Goal: Check status

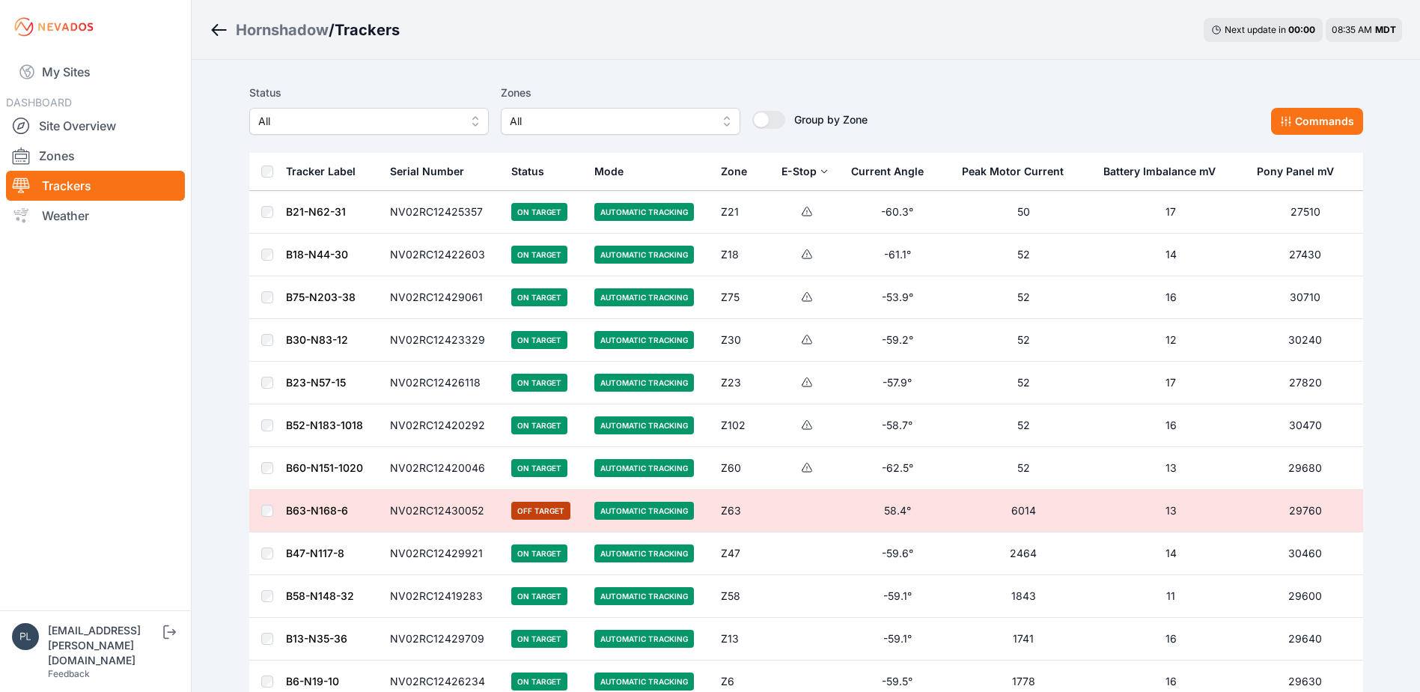
click at [440, 107] on div "Status All" at bounding box center [369, 109] width 240 height 51
click at [439, 121] on span "All" at bounding box center [358, 121] width 201 height 18
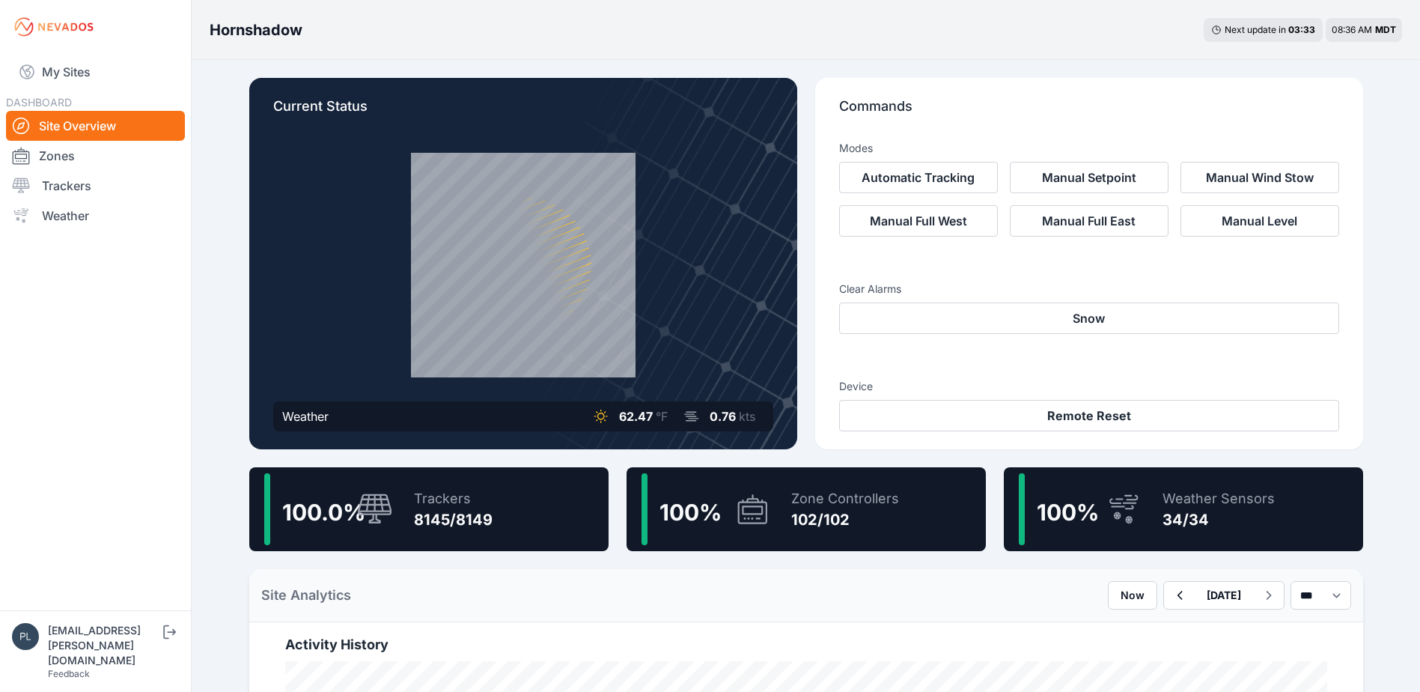
click at [390, 505] on icon at bounding box center [375, 508] width 34 height 30
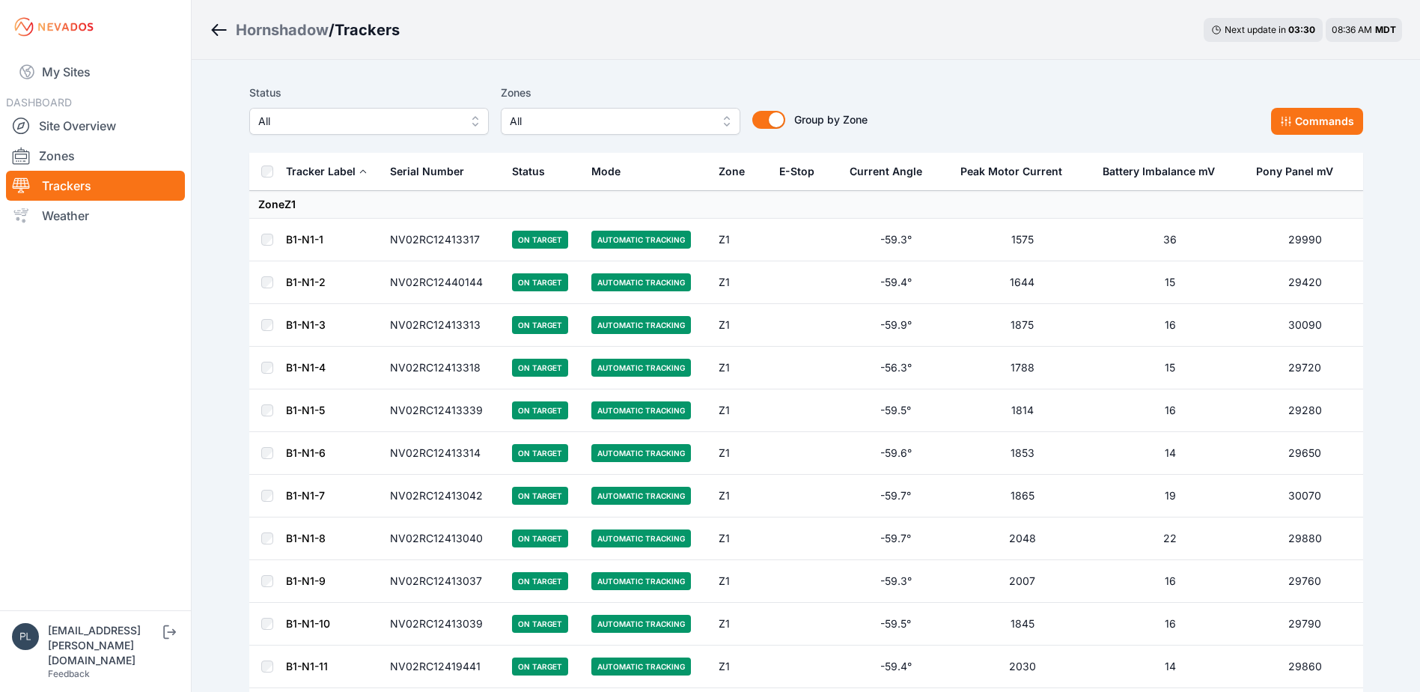
click at [445, 126] on span "All" at bounding box center [358, 121] width 201 height 18
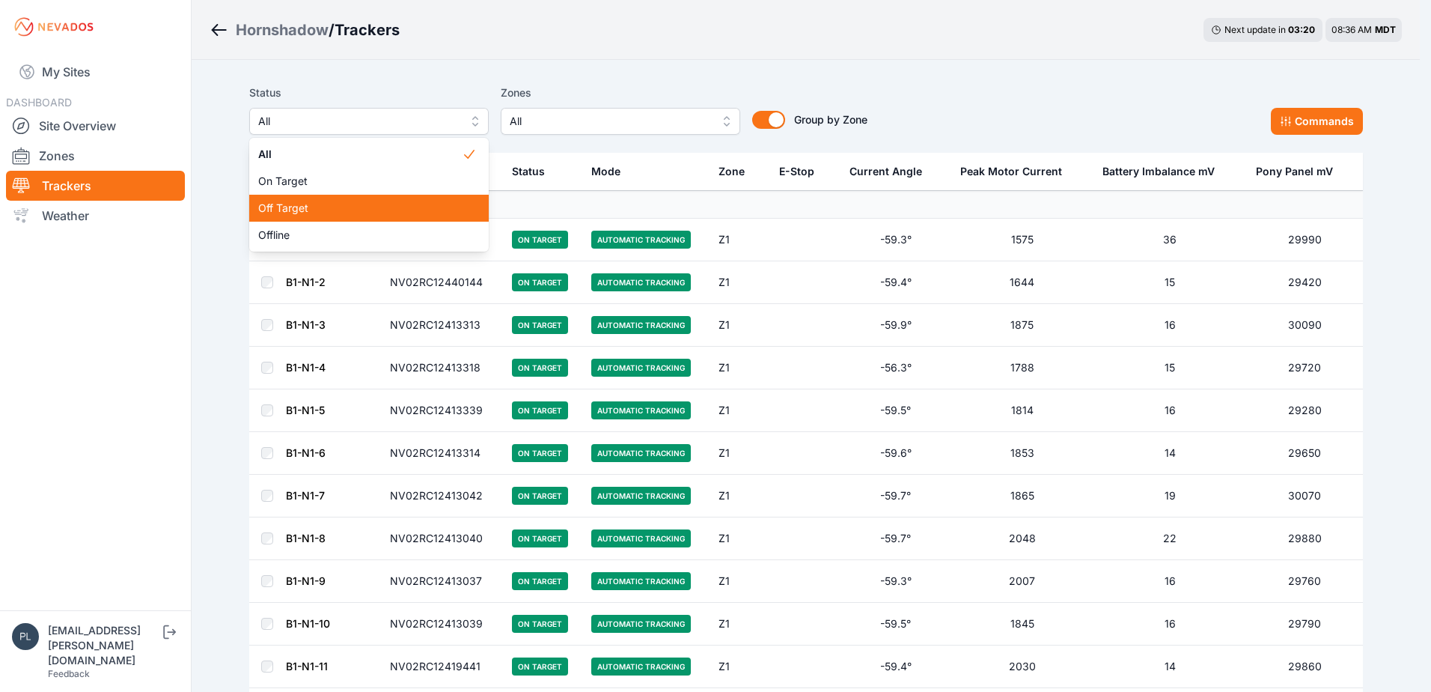
click at [397, 213] on span "Off Target" at bounding box center [360, 208] width 204 height 15
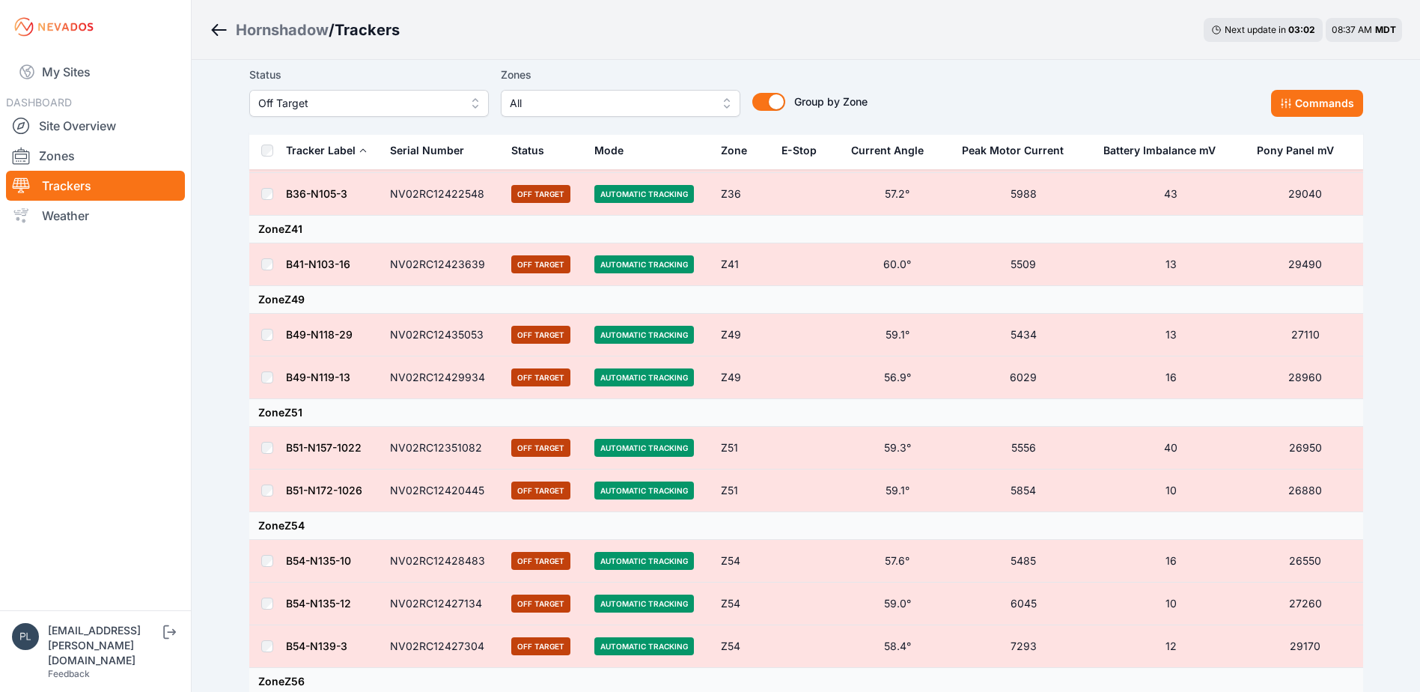
scroll to position [1428, 0]
